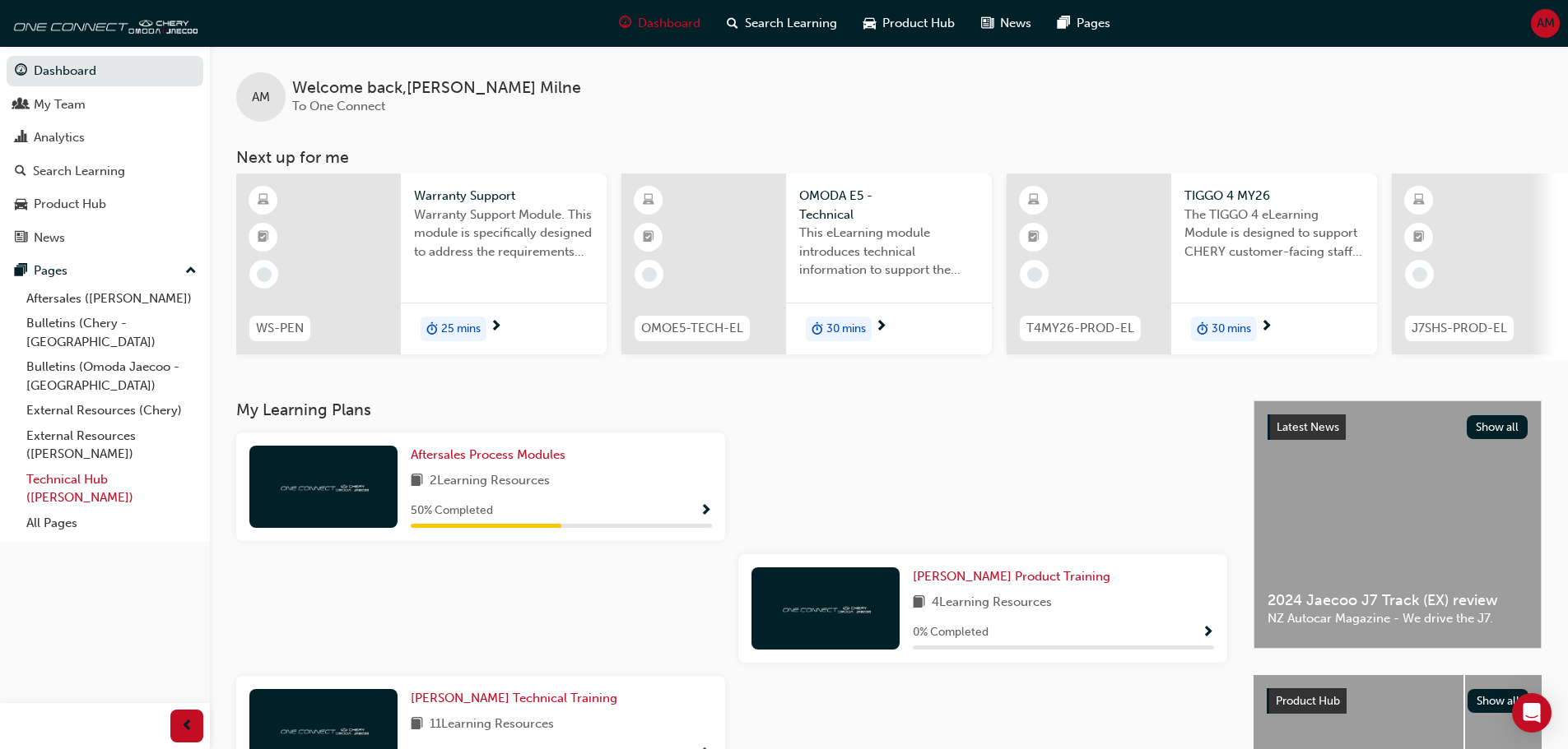
click at [53, 468] on link "Technical Hub ([PERSON_NAME])" at bounding box center [111, 489] width 183 height 44
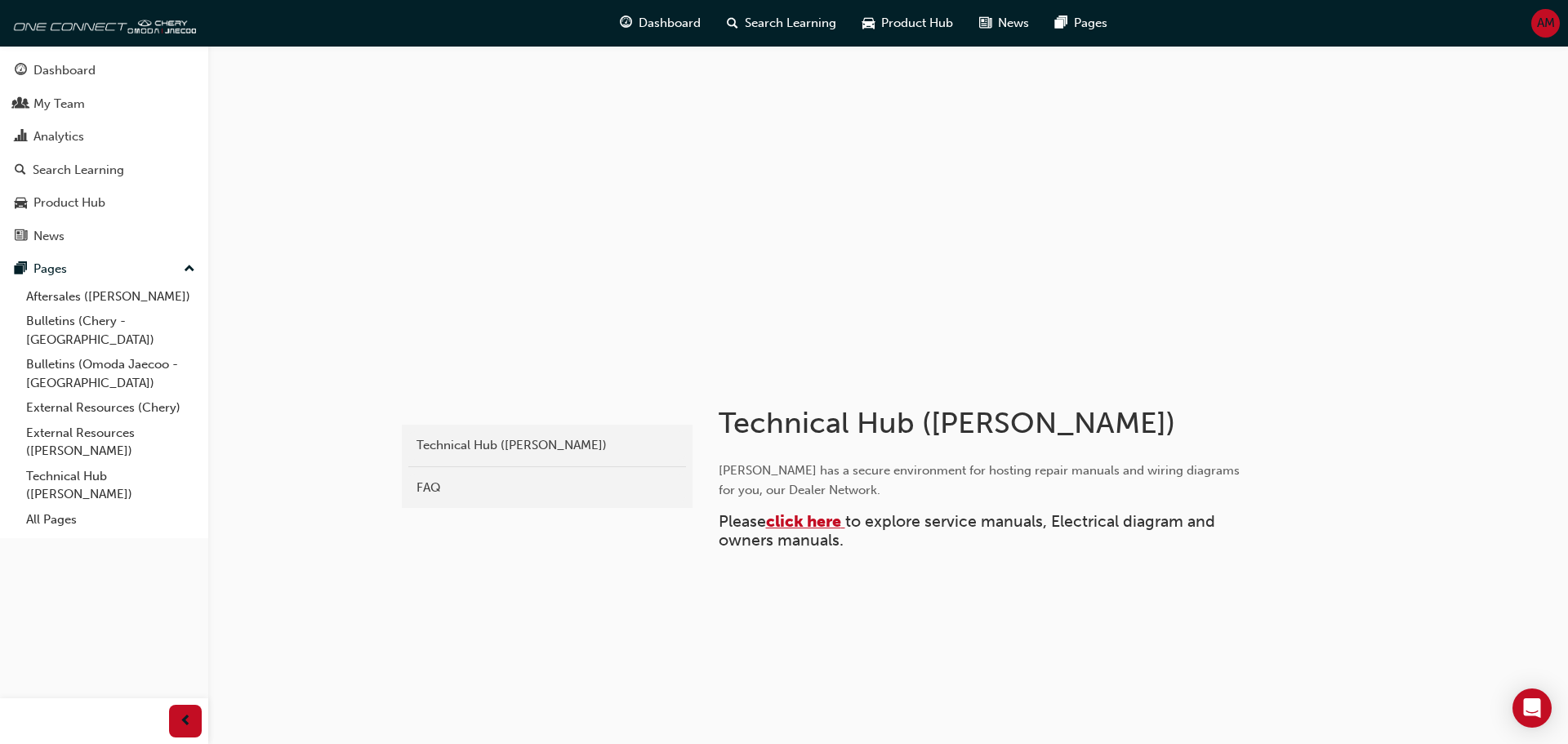
click at [807, 532] on span "to explore service manuals, Electrical diagram and owners manuals." at bounding box center [968, 531] width 500 height 37
click at [809, 519] on span "click here" at bounding box center [803, 522] width 75 height 19
click at [71, 352] on link "Bulletins (Omoda Jaecoo - [GEOGRAPHIC_DATA])" at bounding box center [110, 373] width 182 height 44
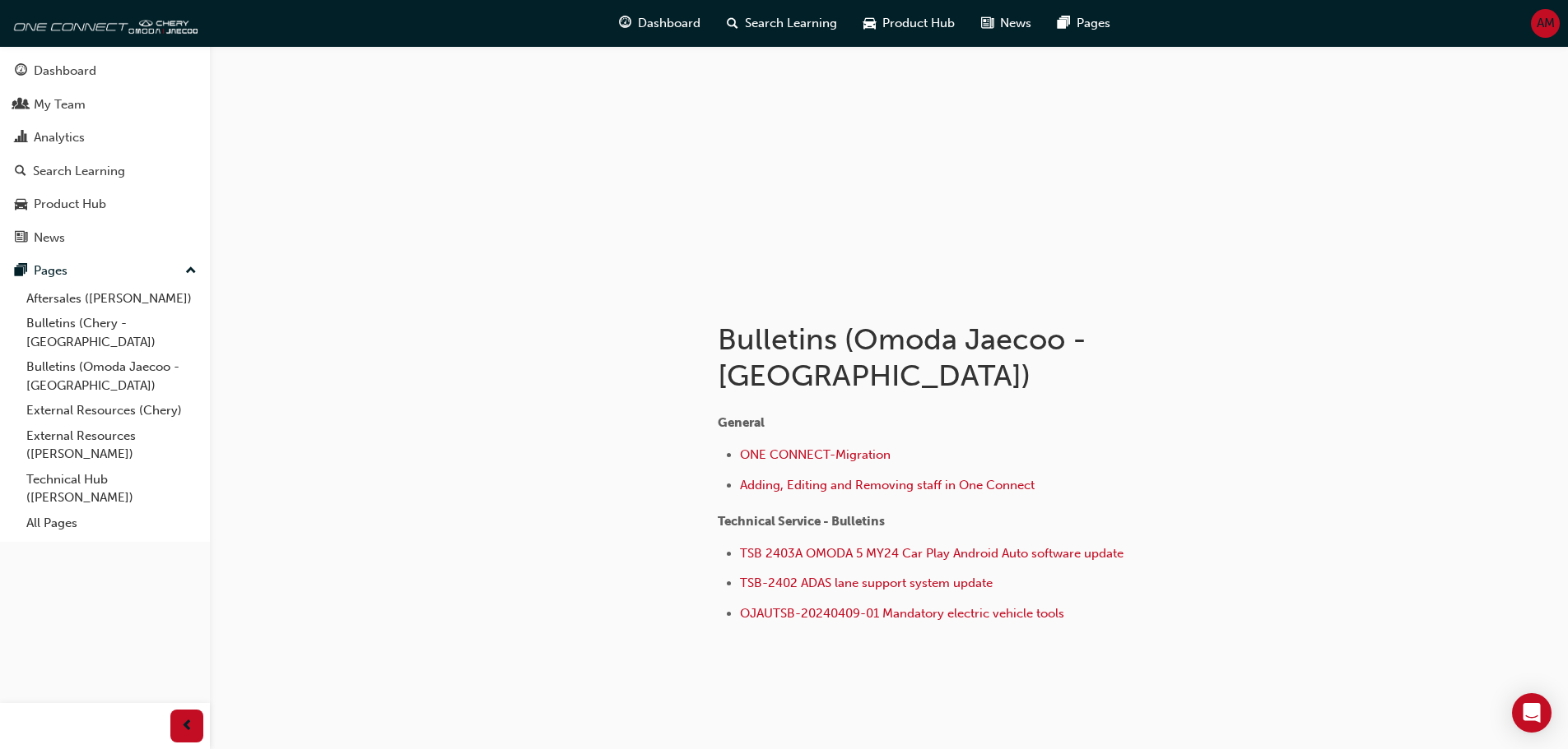
scroll to position [87, 0]
click at [905, 545] on span "TSB 2403A OMODA 5 MY24 Car Play Android Auto software update" at bounding box center [932, 553] width 384 height 15
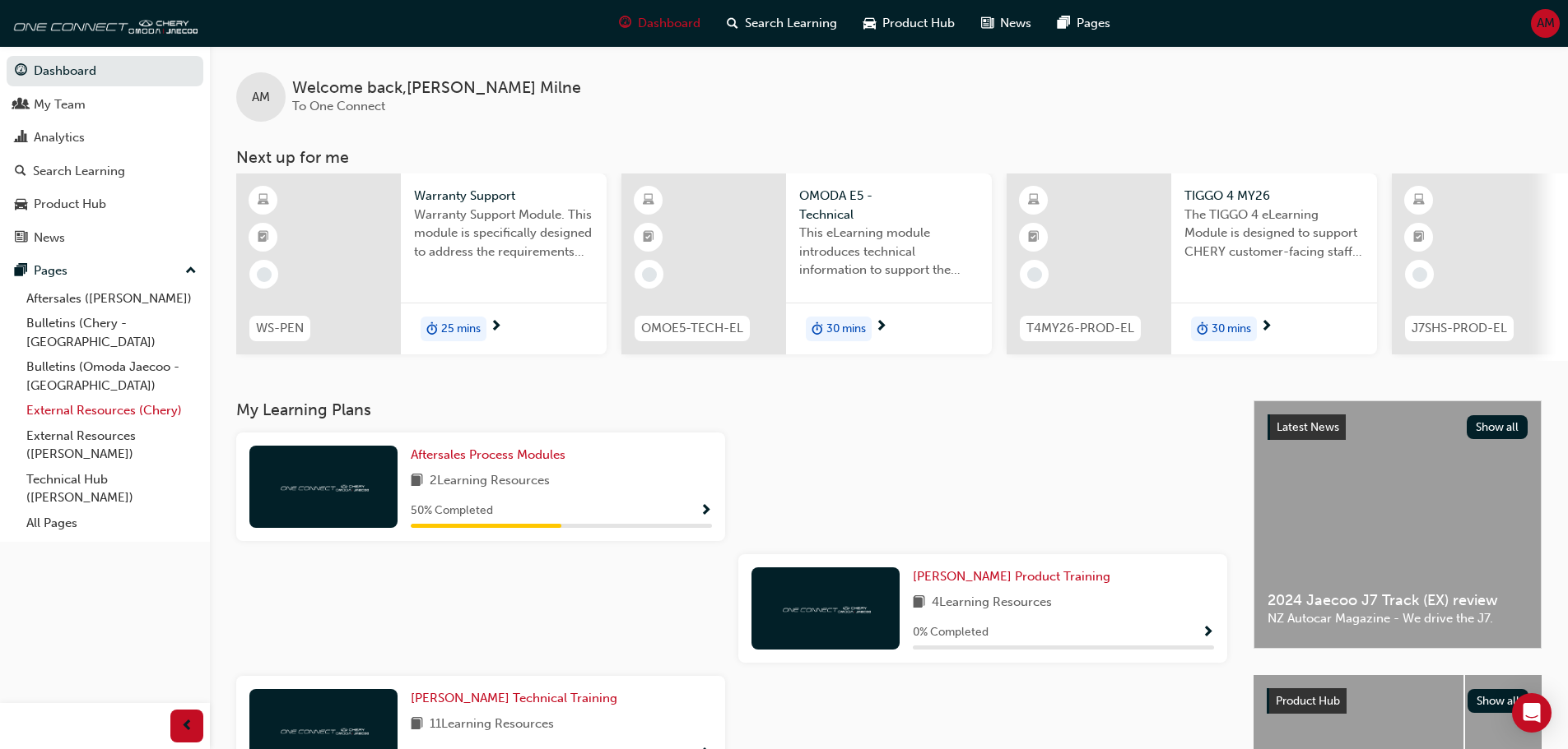
click at [64, 398] on link "External Resources (Chery)" at bounding box center [111, 411] width 183 height 25
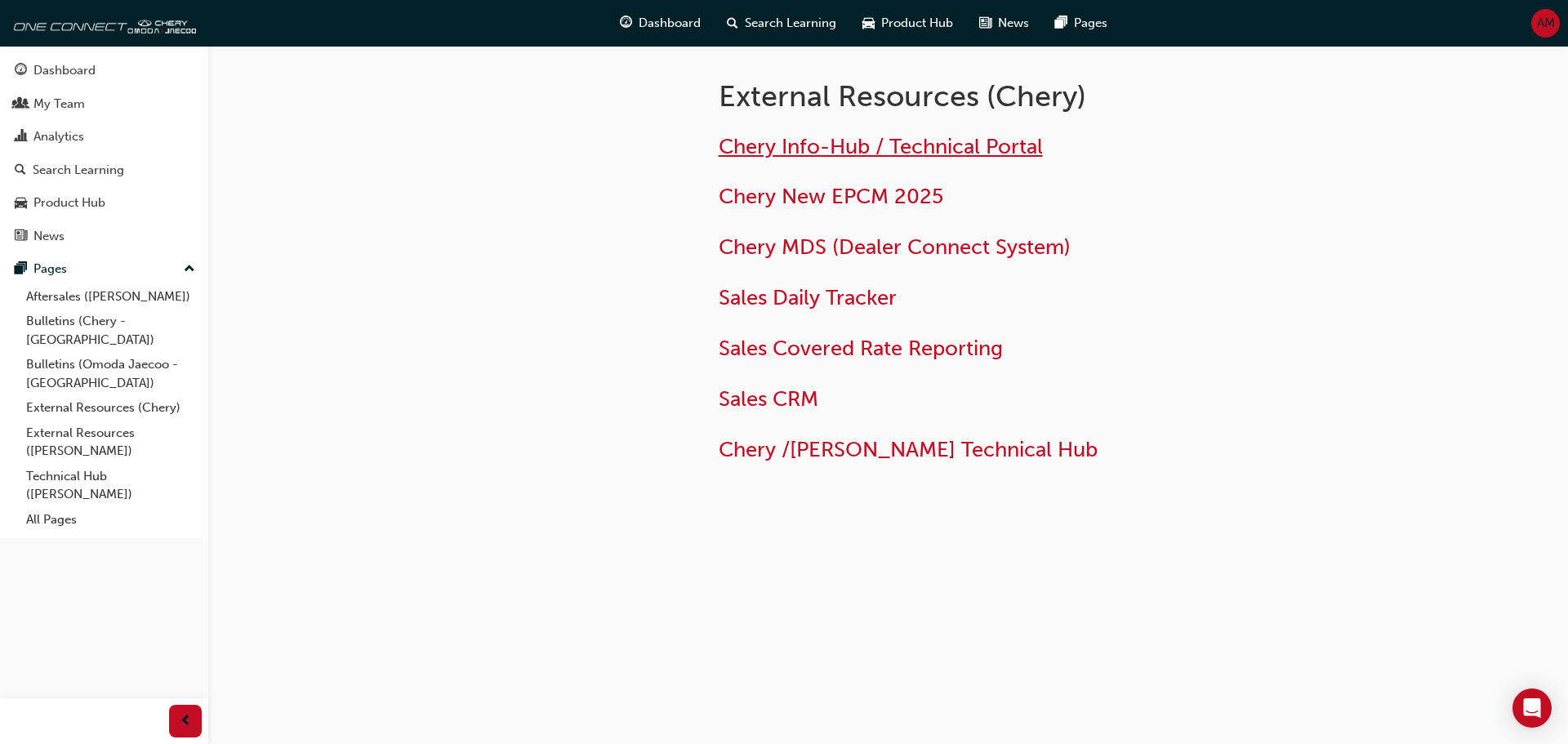
click at [798, 145] on span "Chery Info-Hub / Technical Portal" at bounding box center [880, 146] width 324 height 25
